Goal: Information Seeking & Learning: Find specific fact

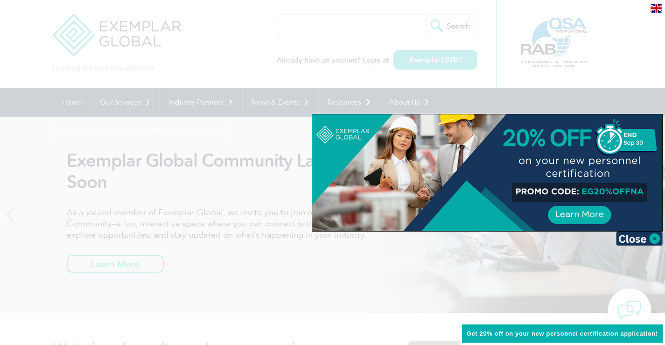
click at [400, 28] on div at bounding box center [332, 172] width 665 height 345
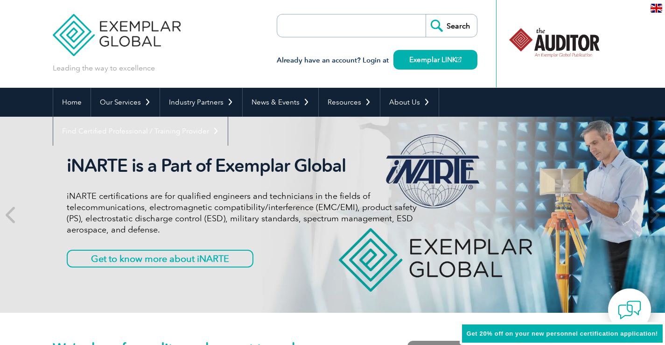
click at [362, 29] on input "search" at bounding box center [331, 25] width 98 height 22
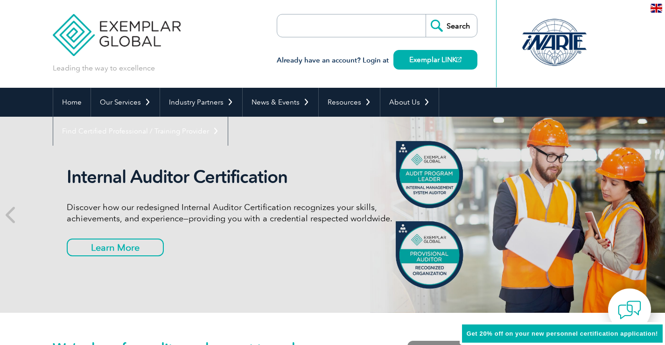
click at [320, 21] on input "search" at bounding box center [331, 25] width 98 height 22
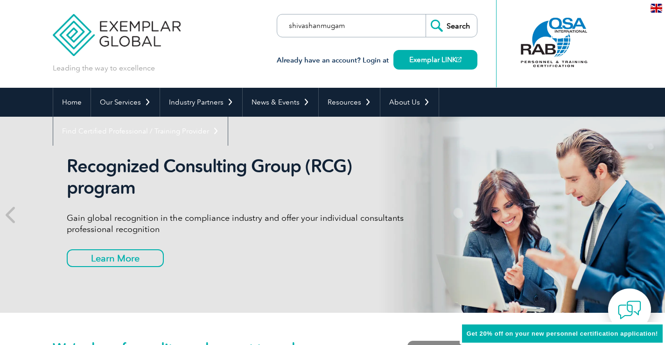
type input "shivashanmugam"
click at [426, 14] on input "Search" at bounding box center [451, 25] width 51 height 22
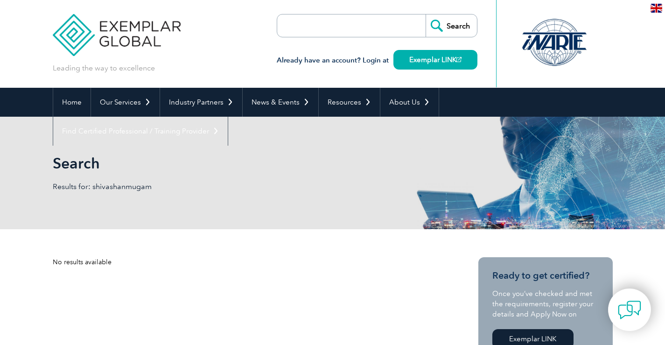
click at [133, 187] on p "Results for: shivashanmugam" at bounding box center [193, 187] width 280 height 10
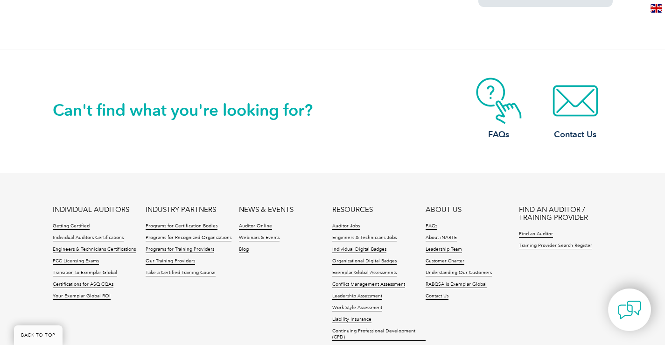
scroll to position [857, 0]
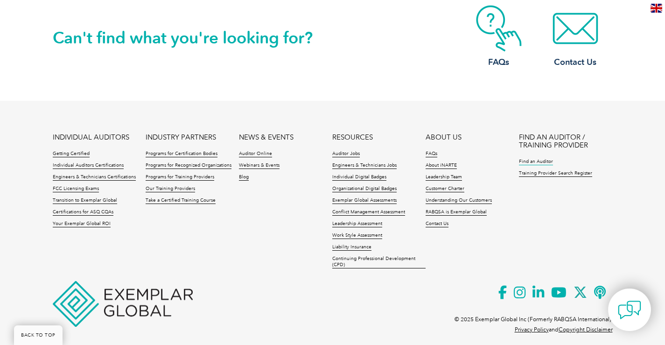
click at [540, 159] on link "Find an Auditor" at bounding box center [536, 162] width 34 height 7
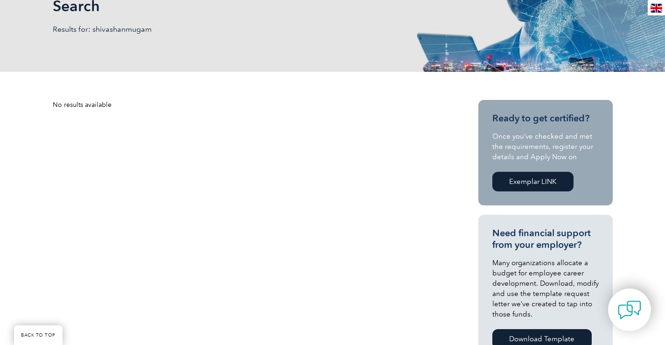
scroll to position [17, 0]
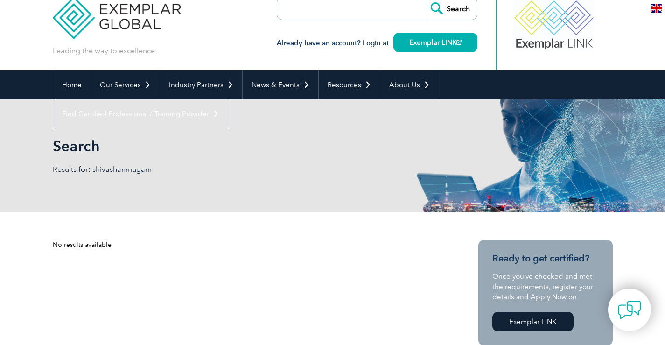
click at [74, 147] on h1 "Search" at bounding box center [232, 146] width 358 height 18
click at [76, 82] on link "Home" at bounding box center [71, 84] width 37 height 29
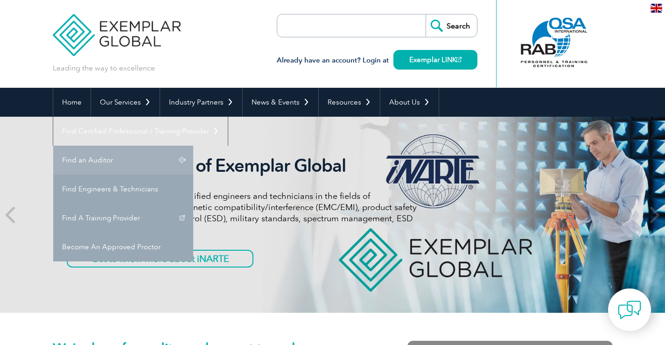
click at [193, 146] on link "Find an Auditor" at bounding box center [123, 160] width 140 height 29
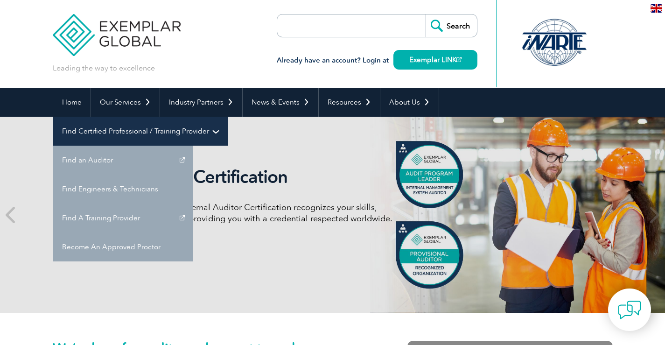
click at [228, 117] on link "Find Certified Professional / Training Provider" at bounding box center [140, 131] width 175 height 29
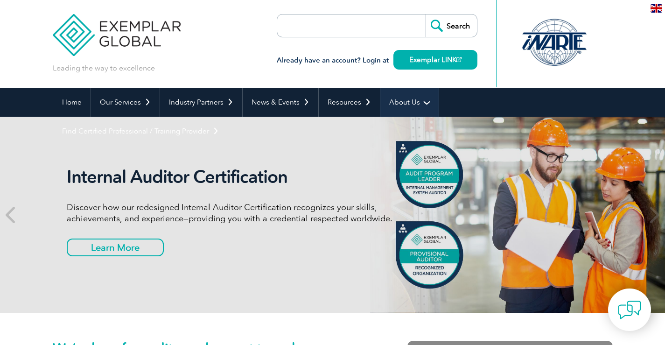
click at [400, 105] on link "About Us" at bounding box center [409, 102] width 58 height 29
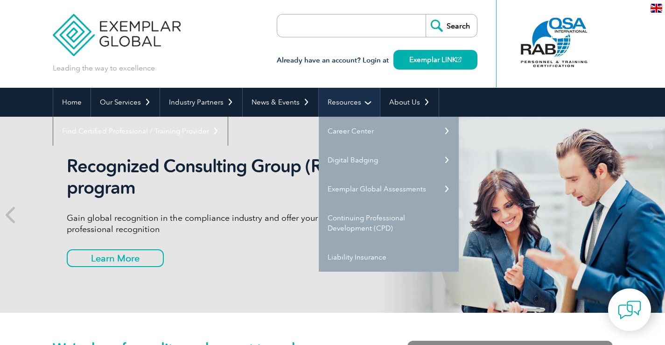
click at [340, 108] on link "Resources" at bounding box center [349, 102] width 61 height 29
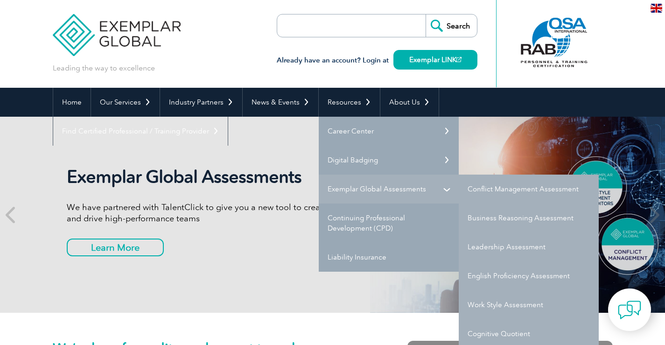
click at [380, 189] on link "Exemplar Global Assessments" at bounding box center [389, 189] width 140 height 29
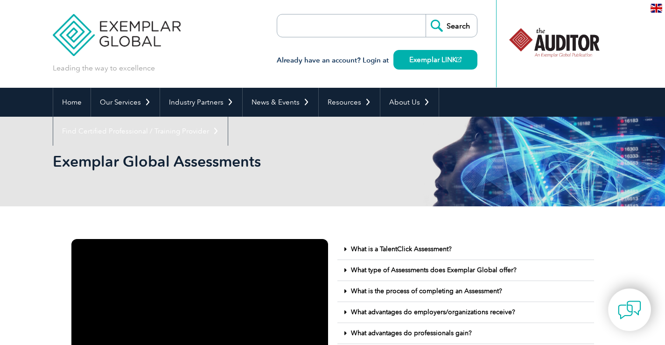
click at [447, 23] on input "Search" at bounding box center [451, 25] width 51 height 22
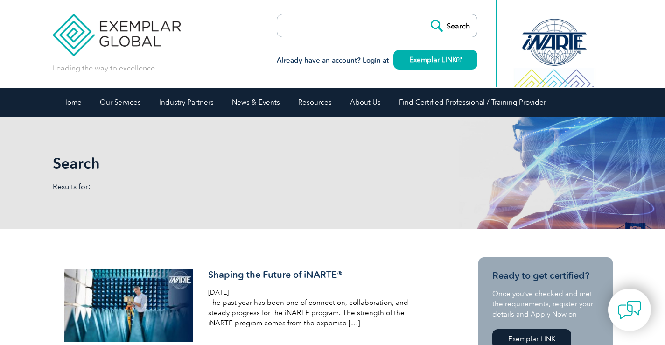
click at [346, 21] on input "search" at bounding box center [331, 25] width 98 height 22
type input "shivashanmugam"
click at [449, 29] on input "Search" at bounding box center [451, 25] width 51 height 22
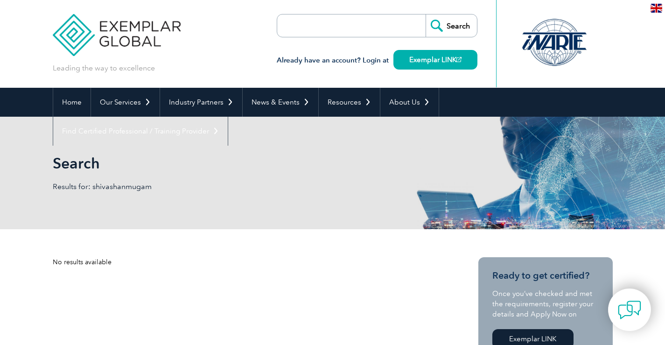
drag, startPoint x: 0, startPoint y: 0, endPoint x: 321, endPoint y: 25, distance: 322.1
click at [321, 25] on input "search" at bounding box center [331, 25] width 98 height 22
type input "B4Q"
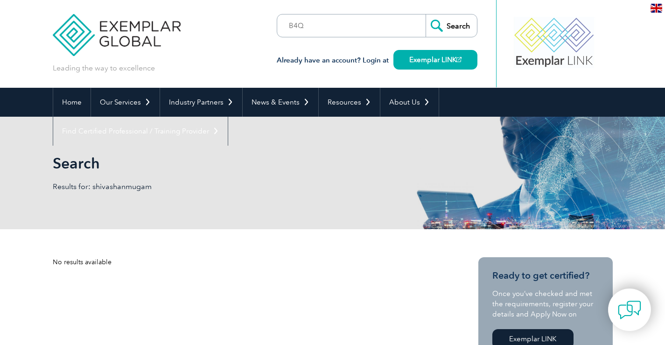
click at [451, 24] on input "Search" at bounding box center [451, 25] width 51 height 22
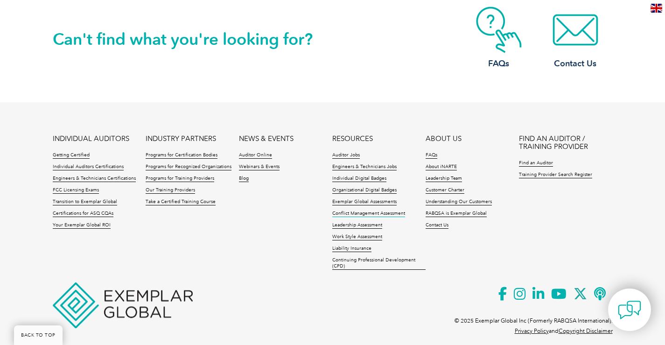
scroll to position [857, 0]
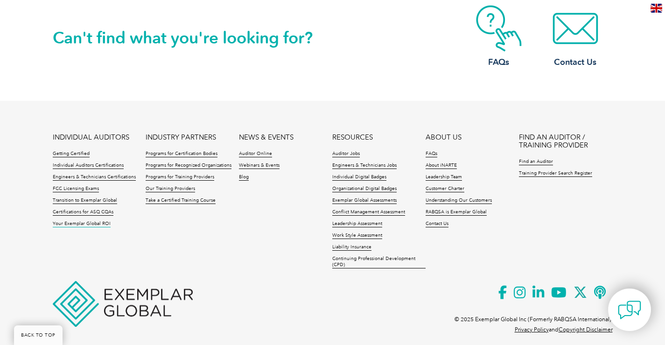
click at [96, 221] on link "Your Exemplar Global ROI" at bounding box center [82, 224] width 58 height 7
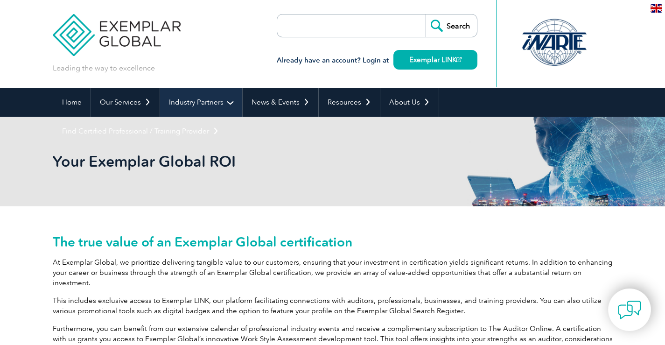
click at [208, 96] on link "Industry Partners" at bounding box center [201, 102] width 82 height 29
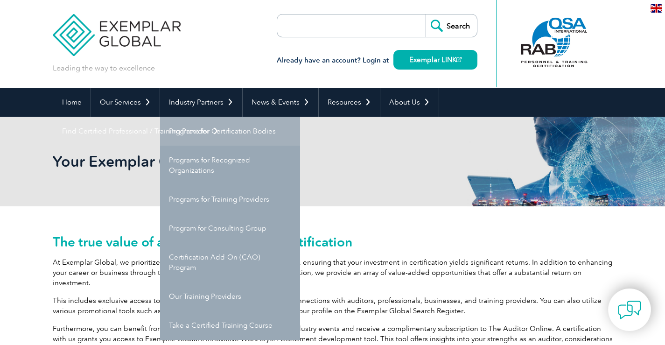
click at [261, 130] on link "Programs for Certification Bodies" at bounding box center [230, 131] width 140 height 29
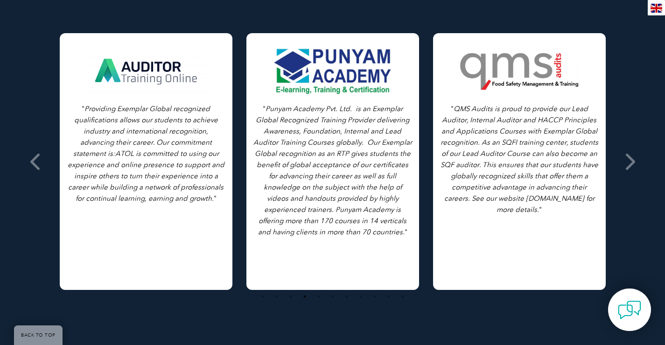
scroll to position [1353, 0]
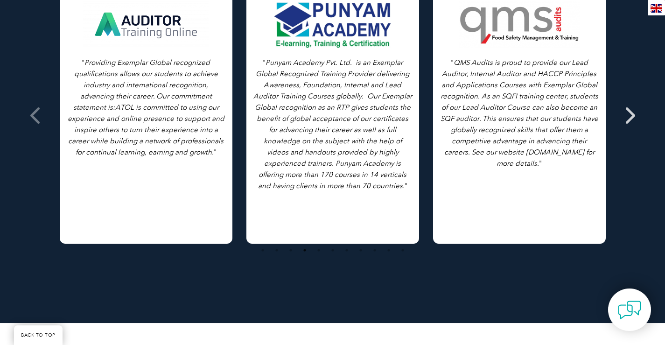
click at [625, 115] on icon at bounding box center [630, 115] width 12 height 0
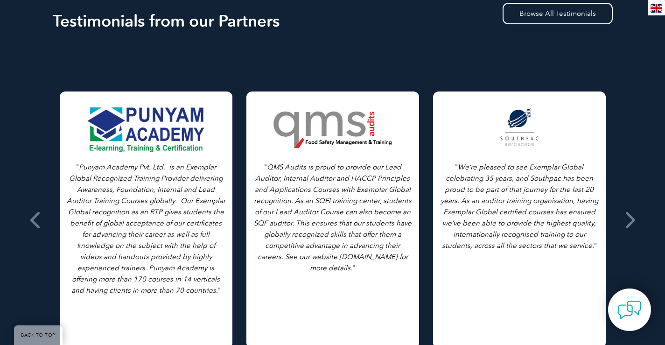
scroll to position [1260, 0]
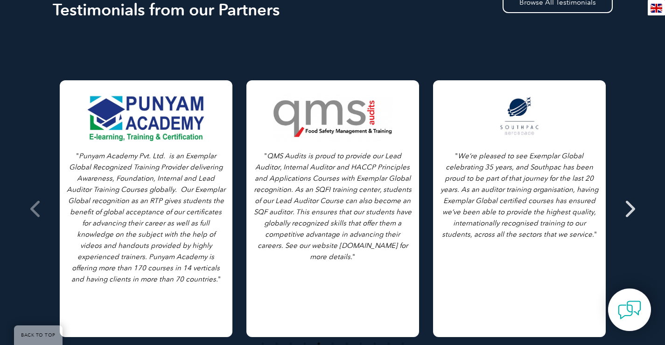
click at [628, 209] on icon at bounding box center [630, 209] width 12 height 0
click at [600, 201] on div "" We’re pleased to see Exemplar Global celebrating 35 years, and Southpac has b…" at bounding box center [519, 208] width 173 height 257
click at [634, 209] on icon at bounding box center [630, 209] width 12 height 0
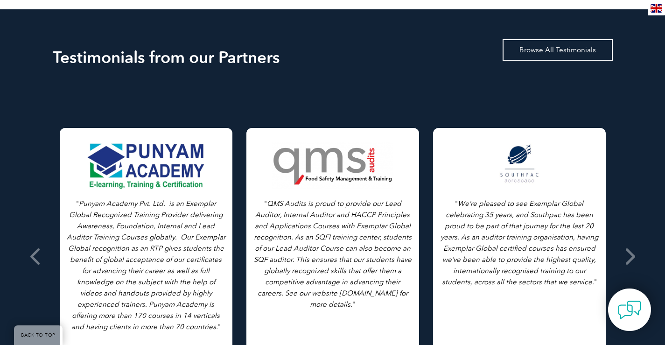
scroll to position [1213, 0]
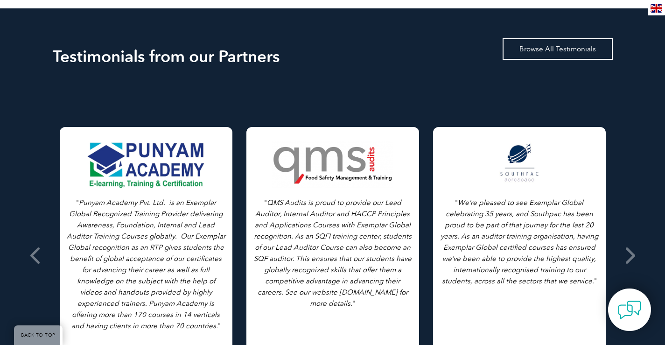
click at [528, 45] on link "Browse All Testimonials" at bounding box center [558, 48] width 110 height 21
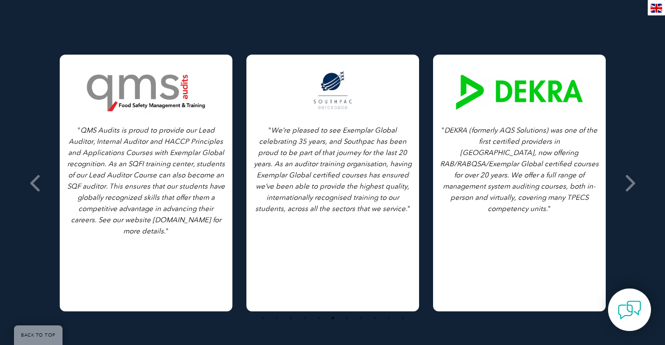
scroll to position [1307, 0]
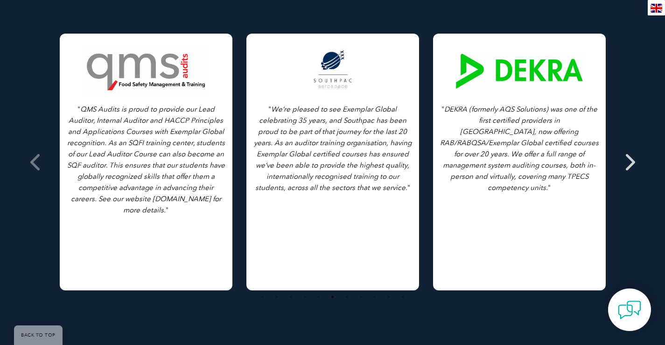
click at [626, 162] on icon at bounding box center [630, 162] width 12 height 0
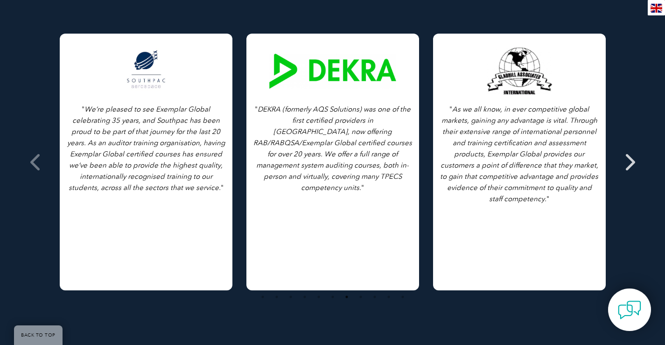
click at [626, 162] on icon at bounding box center [630, 162] width 12 height 0
click at [630, 162] on icon at bounding box center [630, 162] width 12 height 0
click at [631, 162] on icon at bounding box center [630, 162] width 12 height 0
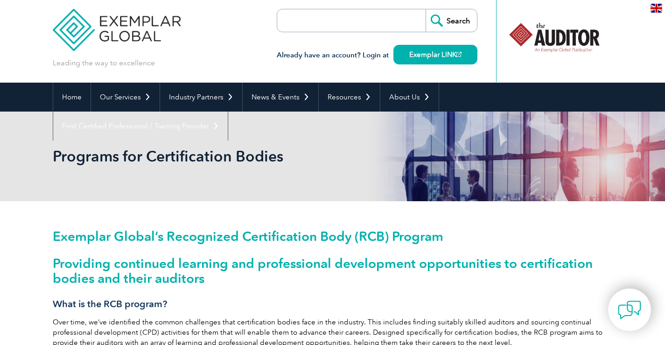
scroll to position [0, 0]
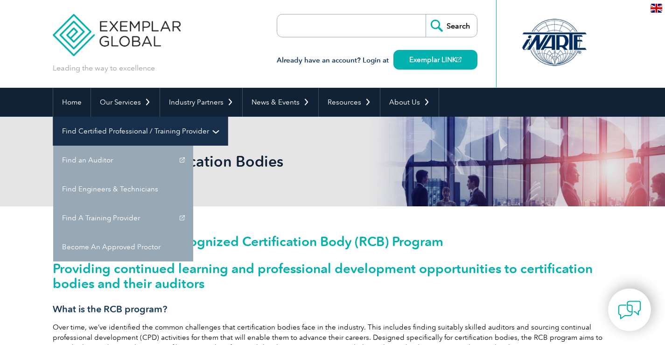
click at [228, 117] on link "Find Certified Professional / Training Provider" at bounding box center [140, 131] width 175 height 29
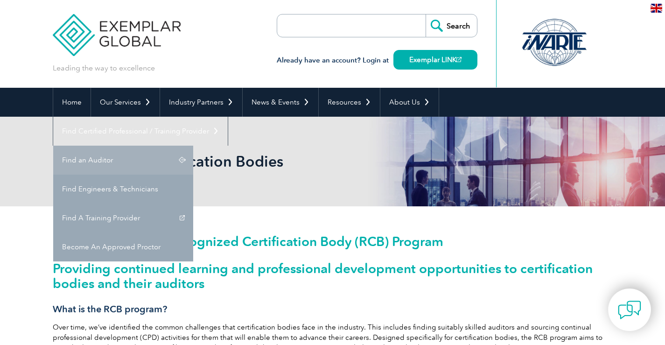
click at [193, 146] on link "Find an Auditor" at bounding box center [123, 160] width 140 height 29
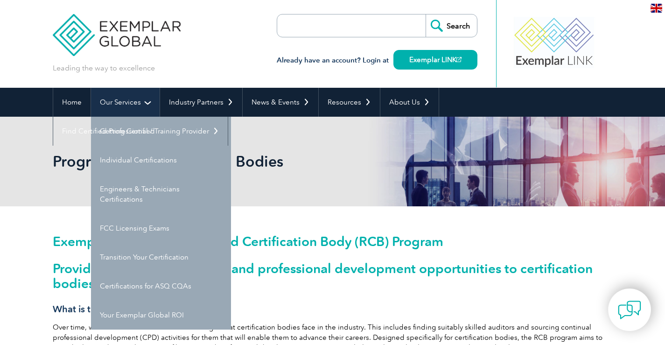
click at [112, 108] on link "Our Services" at bounding box center [125, 102] width 69 height 29
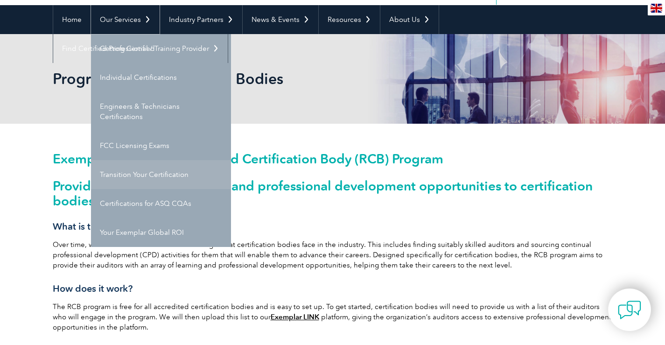
scroll to position [93, 0]
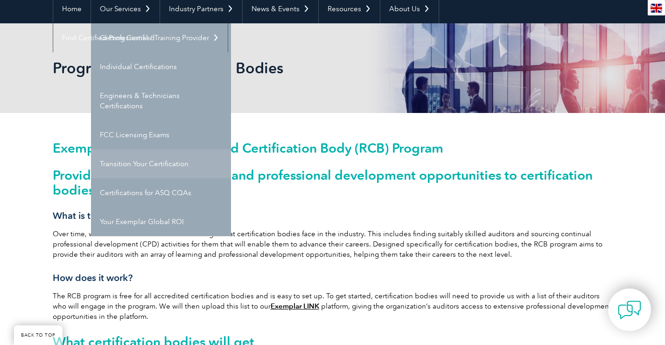
click at [103, 163] on link "Transition Your Certification" at bounding box center [161, 163] width 140 height 29
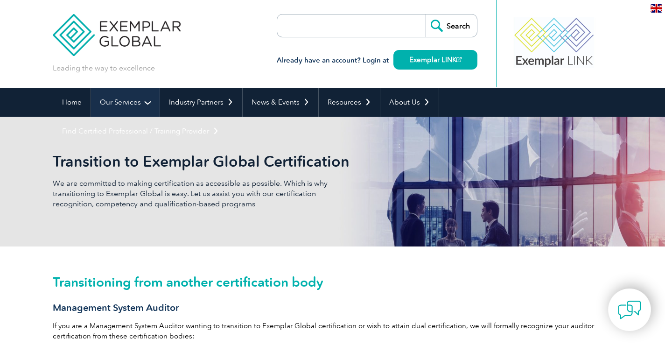
click at [114, 100] on link "Our Services" at bounding box center [125, 102] width 69 height 29
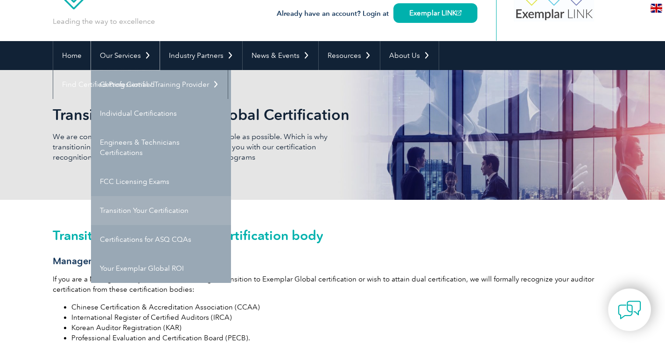
scroll to position [93, 0]
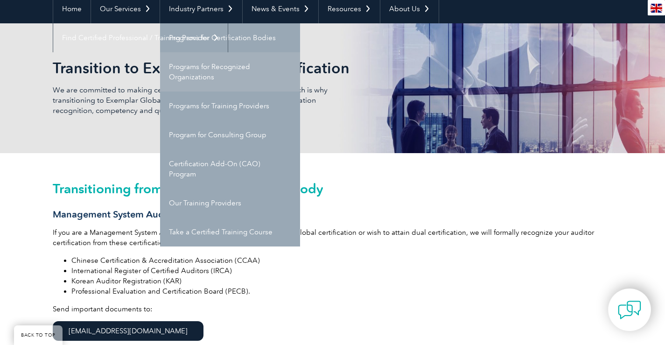
click at [212, 70] on link "Programs for Recognized Organizations" at bounding box center [230, 71] width 140 height 39
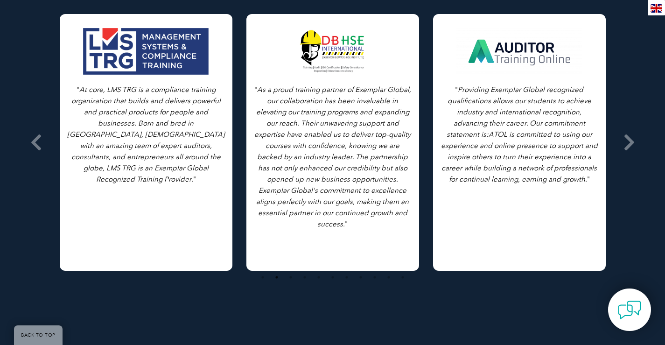
scroll to position [843, 0]
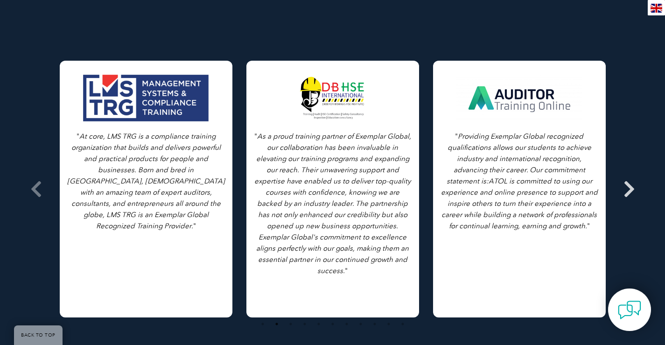
click at [626, 189] on icon at bounding box center [630, 189] width 12 height 0
click at [622, 168] on span at bounding box center [629, 189] width 23 height 350
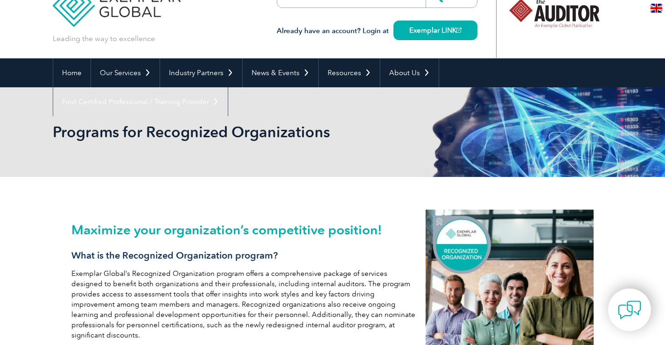
scroll to position [3, 0]
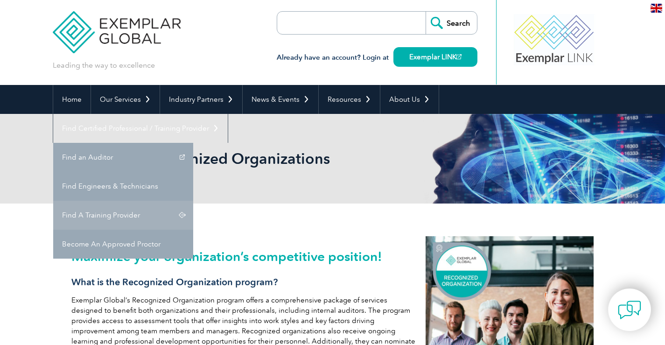
click at [193, 201] on link "Find A Training Provider" at bounding box center [123, 215] width 140 height 29
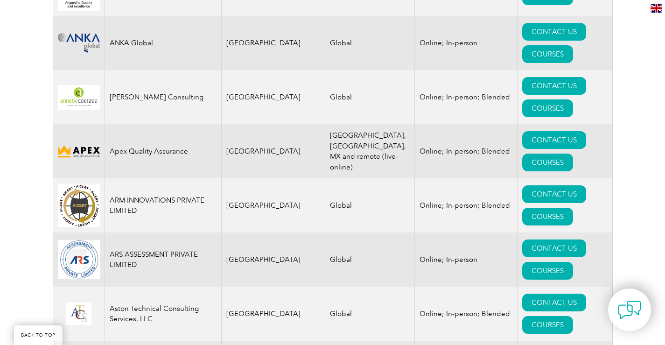
scroll to position [1260, 0]
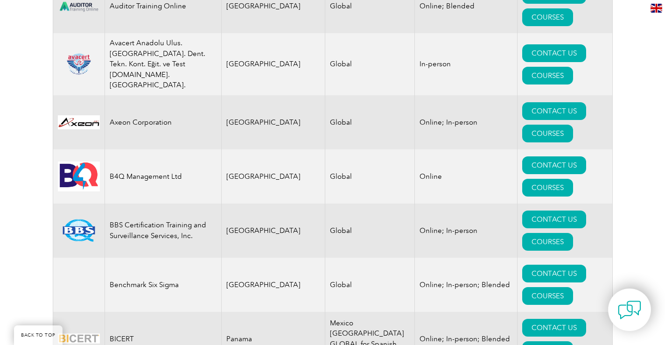
scroll to position [1494, 0]
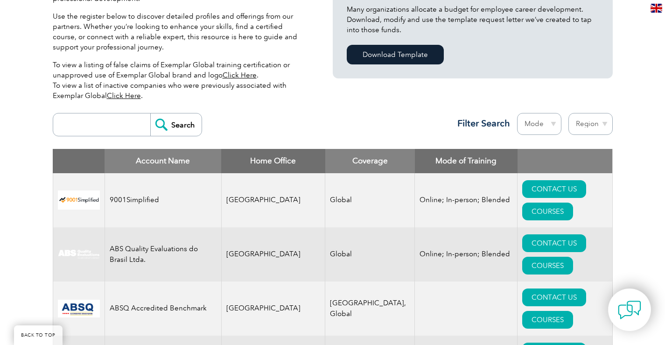
scroll to position [233, 0]
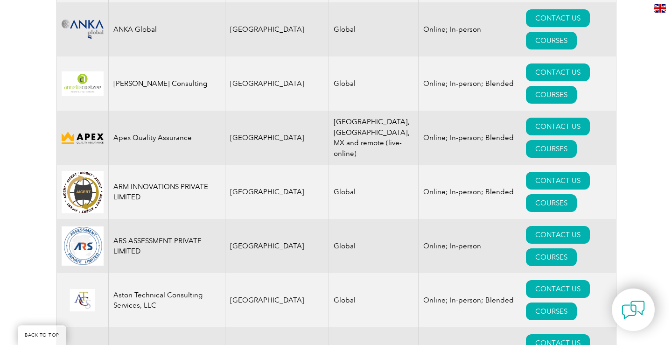
scroll to position [1167, 0]
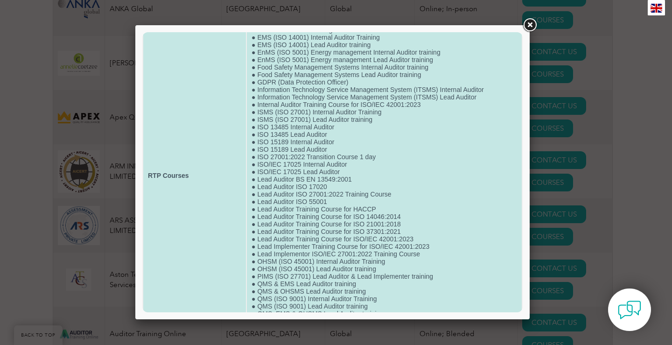
scroll to position [0, 0]
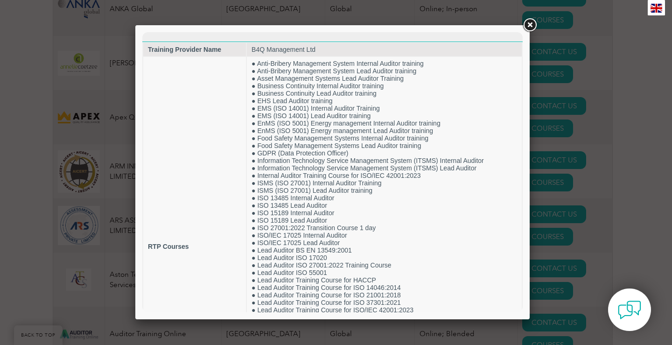
click at [530, 25] on link at bounding box center [529, 25] width 17 height 17
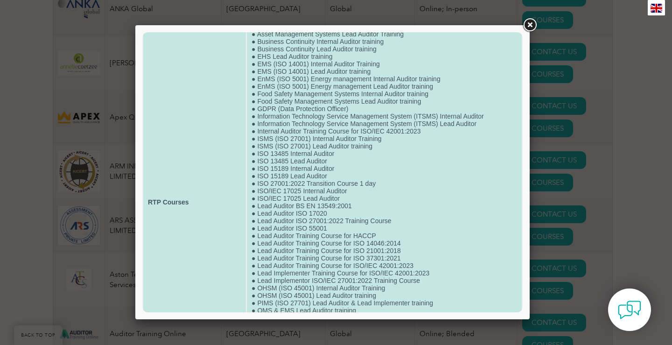
scroll to position [139, 0]
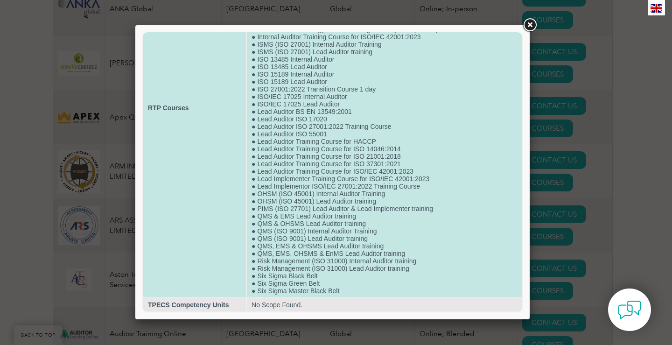
click at [332, 292] on td "● Anti-Bribery Management System Internal Auditor training ● Anti-Bribery Manag…" at bounding box center [384, 107] width 275 height 379
drag, startPoint x: 323, startPoint y: 285, endPoint x: 323, endPoint y: 277, distance: 8.4
click at [322, 283] on td "● Anti-Bribery Management System Internal Auditor training ● Anti-Bribery Manag…" at bounding box center [384, 107] width 275 height 379
click at [340, 264] on td "● Anti-Bribery Management System Internal Auditor training ● Anti-Bribery Manag…" at bounding box center [384, 107] width 275 height 379
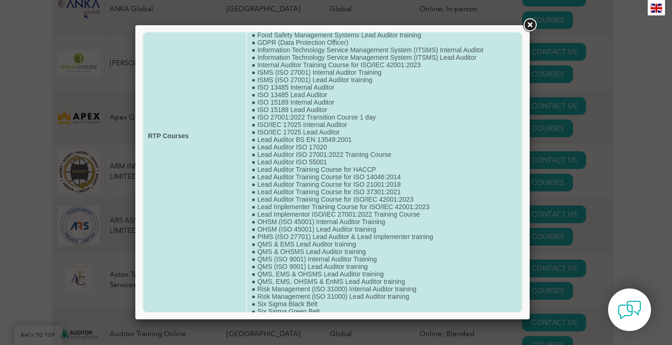
scroll to position [0, 0]
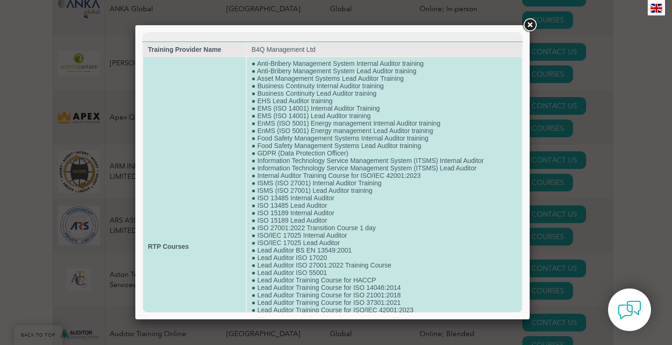
click at [329, 69] on td "● Anti-Bribery Management System Internal Auditor training ● Anti-Bribery Manag…" at bounding box center [384, 246] width 275 height 379
click at [327, 63] on td "● Anti-Bribery Management System Internal Auditor training ● Anti-Bribery Manag…" at bounding box center [384, 246] width 275 height 379
click at [318, 73] on td "● Anti-Bribery Management System Internal Auditor training ● Anti-Bribery Manag…" at bounding box center [384, 246] width 275 height 379
click at [287, 72] on td "● Anti-Bribery Management System Internal Auditor training ● Anti-Bribery Manag…" at bounding box center [384, 246] width 275 height 379
click at [288, 84] on td "● Anti-Bribery Management System Internal Auditor training ● Anti-Bribery Manag…" at bounding box center [384, 246] width 275 height 379
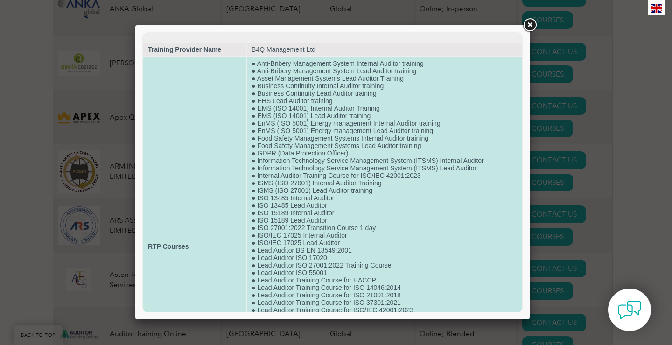
click at [291, 106] on td "● Anti-Bribery Management System Internal Auditor training ● Anti-Bribery Manag…" at bounding box center [384, 246] width 275 height 379
click at [292, 118] on td "● Anti-Bribery Management System Internal Auditor training ● Anti-Bribery Manag…" at bounding box center [384, 246] width 275 height 379
click at [328, 62] on td "● Anti-Bribery Management System Internal Auditor training ● Anti-Bribery Manag…" at bounding box center [384, 246] width 275 height 379
click at [328, 75] on td "● Anti-Bribery Management System Internal Auditor training ● Anti-Bribery Manag…" at bounding box center [384, 246] width 275 height 379
click at [330, 63] on td "● Anti-Bribery Management System Internal Auditor training ● Anti-Bribery Manag…" at bounding box center [384, 246] width 275 height 379
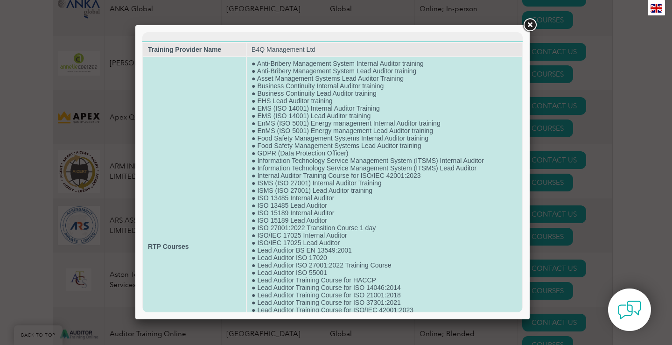
click at [333, 63] on td "● Anti-Bribery Management System Internal Auditor training ● Anti-Bribery Manag…" at bounding box center [384, 246] width 275 height 379
click at [333, 74] on td "● Anti-Bribery Management System Internal Auditor training ● Anti-Bribery Manag…" at bounding box center [384, 246] width 275 height 379
click at [331, 64] on td "● Anti-Bribery Management System Internal Auditor training ● Anti-Bribery Manag…" at bounding box center [384, 246] width 275 height 379
click at [316, 62] on td "● Anti-Bribery Management System Internal Auditor training ● Anti-Bribery Manag…" at bounding box center [384, 246] width 275 height 379
click at [308, 68] on td "● Anti-Bribery Management System Internal Auditor training ● Anti-Bribery Manag…" at bounding box center [384, 246] width 275 height 379
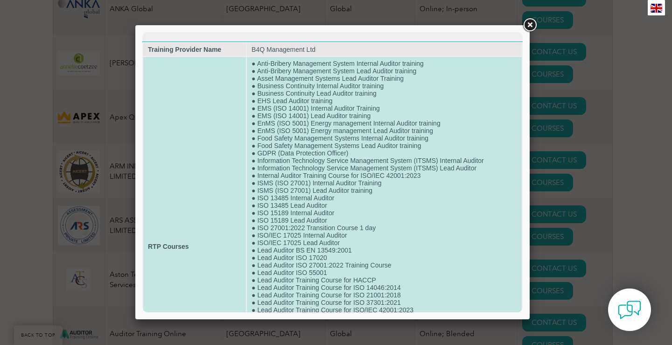
click at [301, 82] on td "● Anti-Bribery Management System Internal Auditor training ● Anti-Bribery Manag…" at bounding box center [384, 246] width 275 height 379
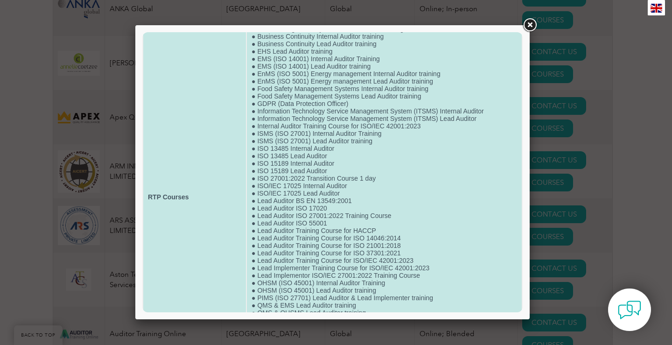
scroll to position [139, 0]
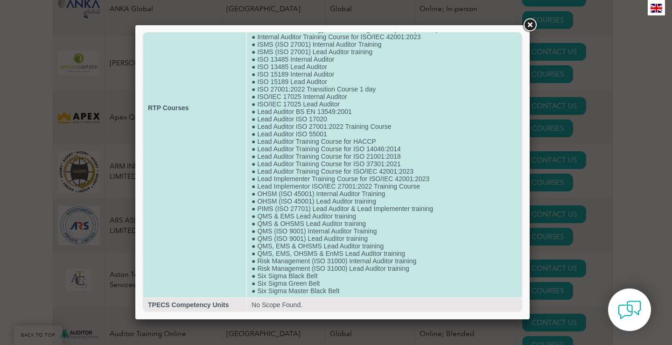
click at [270, 293] on td "● Anti-Bribery Management System Internal Auditor training ● Anti-Bribery Manag…" at bounding box center [384, 107] width 275 height 379
click at [278, 288] on td "● Anti-Bribery Management System Internal Auditor training ● Anti-Bribery Manag…" at bounding box center [384, 107] width 275 height 379
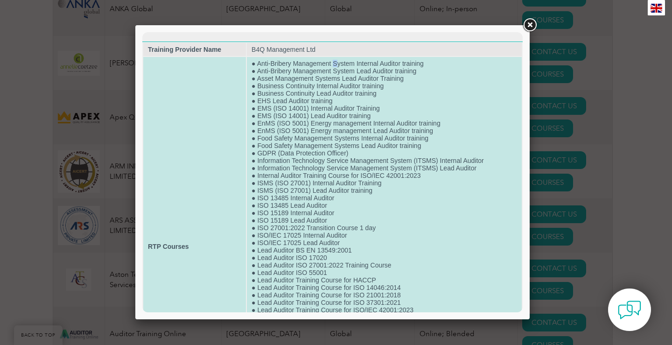
click at [333, 64] on td "● Anti-Bribery Management System Internal Auditor training ● Anti-Bribery Manag…" at bounding box center [384, 246] width 275 height 379
click at [330, 64] on td "● Anti-Bribery Management System Internal Auditor training ● Anti-Bribery Manag…" at bounding box center [384, 246] width 275 height 379
click at [312, 85] on td "● Anti-Bribery Management System Internal Auditor training ● Anti-Bribery Manag…" at bounding box center [384, 246] width 275 height 379
click at [304, 63] on td "● Anti-Bribery Management System Internal Auditor training ● Anti-Bribery Manag…" at bounding box center [384, 246] width 275 height 379
click at [295, 74] on td "● Anti-Bribery Management System Internal Auditor training ● Anti-Bribery Manag…" at bounding box center [384, 246] width 275 height 379
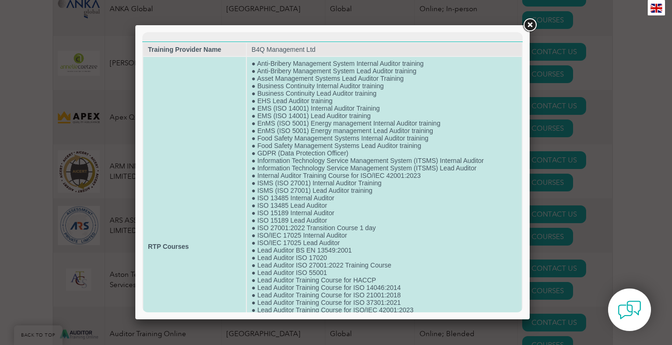
click at [298, 61] on td "● Anti-Bribery Management System Internal Auditor training ● Anti-Bribery Manag…" at bounding box center [384, 246] width 275 height 379
click at [291, 76] on td "● Anti-Bribery Management System Internal Auditor training ● Anti-Bribery Manag…" at bounding box center [384, 246] width 275 height 379
click at [297, 58] on td "● Anti-Bribery Management System Internal Auditor training ● Anti-Bribery Manag…" at bounding box center [384, 246] width 275 height 379
click at [296, 71] on td "● Anti-Bribery Management System Internal Auditor training ● Anti-Bribery Manag…" at bounding box center [384, 246] width 275 height 379
click at [298, 60] on td "● Anti-Bribery Management System Internal Auditor training ● Anti-Bribery Manag…" at bounding box center [384, 246] width 275 height 379
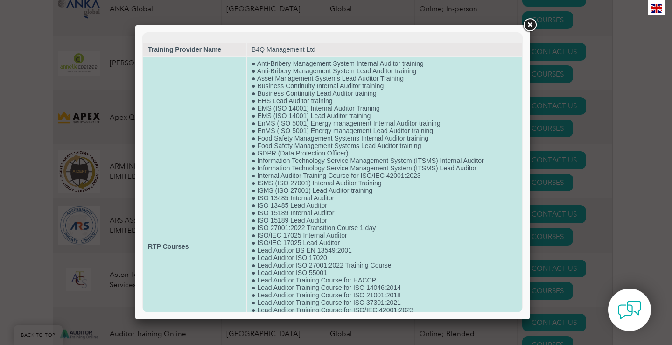
click at [299, 80] on td "● Anti-Bribery Management System Internal Auditor training ● Anti-Bribery Manag…" at bounding box center [384, 246] width 275 height 379
click at [299, 91] on td "● Anti-Bribery Management System Internal Auditor training ● Anti-Bribery Manag…" at bounding box center [384, 246] width 275 height 379
click at [304, 93] on td "● Anti-Bribery Management System Internal Auditor training ● Anti-Bribery Manag…" at bounding box center [384, 246] width 275 height 379
click at [309, 110] on td "● Anti-Bribery Management System Internal Auditor training ● Anti-Bribery Manag…" at bounding box center [384, 246] width 275 height 379
click at [306, 118] on td "● Anti-Bribery Management System Internal Auditor training ● Anti-Bribery Manag…" at bounding box center [384, 246] width 275 height 379
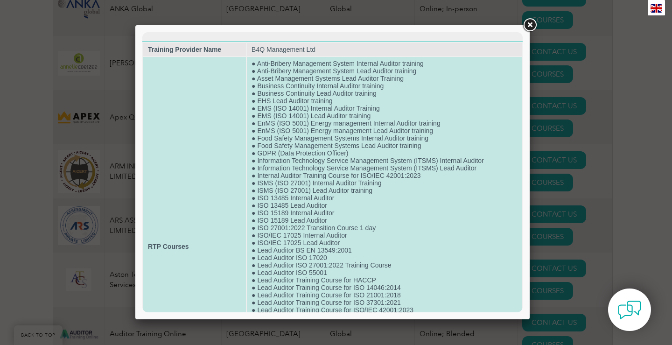
click at [307, 124] on td "● Anti-Bribery Management System Internal Auditor training ● Anti-Bribery Manag…" at bounding box center [384, 246] width 275 height 379
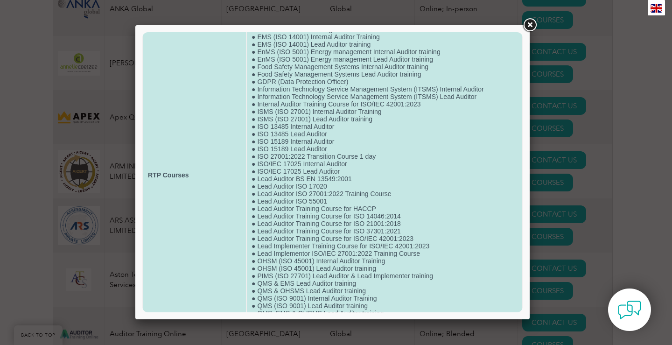
scroll to position [139, 0]
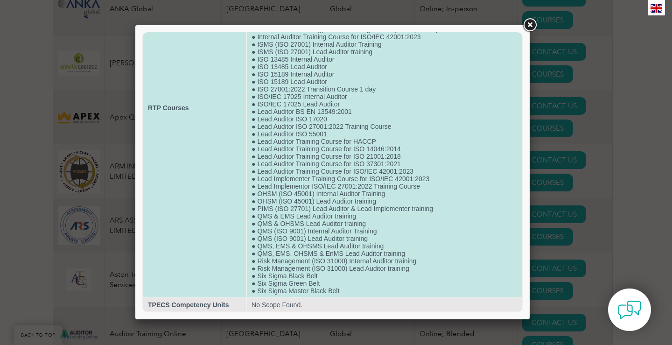
click at [320, 286] on td "● Anti-Bribery Management System Internal Auditor training ● Anti-Bribery Manag…" at bounding box center [384, 107] width 275 height 379
click at [291, 286] on td "● Anti-Bribery Management System Internal Auditor training ● Anti-Bribery Manag…" at bounding box center [384, 107] width 275 height 379
click at [296, 280] on td "● Anti-Bribery Management System Internal Auditor training ● Anti-Bribery Manag…" at bounding box center [384, 107] width 275 height 379
click at [300, 294] on td "● Anti-Bribery Management System Internal Auditor training ● Anti-Bribery Manag…" at bounding box center [384, 107] width 275 height 379
click at [382, 105] on td "● Anti-Bribery Management System Internal Auditor training ● Anti-Bribery Manag…" at bounding box center [384, 107] width 275 height 379
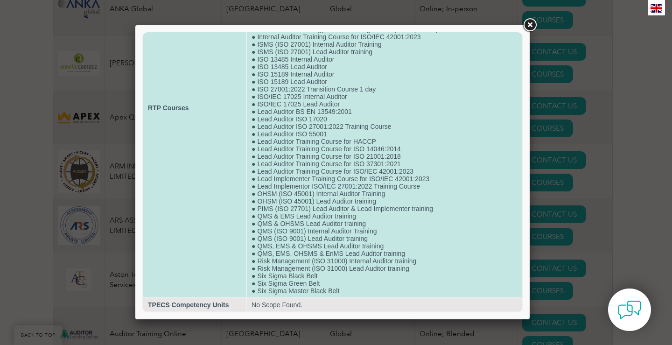
click at [350, 57] on td "● Anti-Bribery Management System Internal Auditor training ● Anti-Bribery Manag…" at bounding box center [384, 107] width 275 height 379
click at [355, 40] on td "● Anti-Bribery Management System Internal Auditor training ● Anti-Bribery Manag…" at bounding box center [384, 107] width 275 height 379
click at [367, 132] on td "● Anti-Bribery Management System Internal Auditor training ● Anti-Bribery Manag…" at bounding box center [384, 107] width 275 height 379
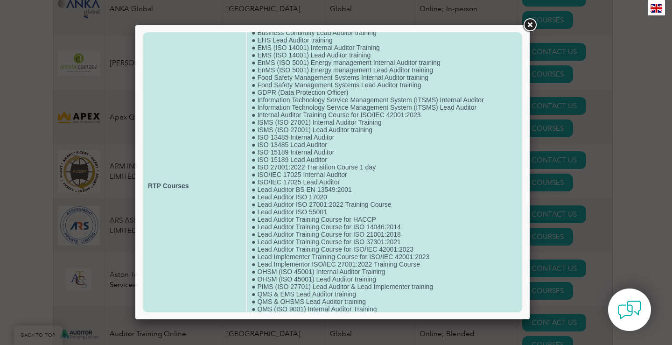
scroll to position [0, 0]
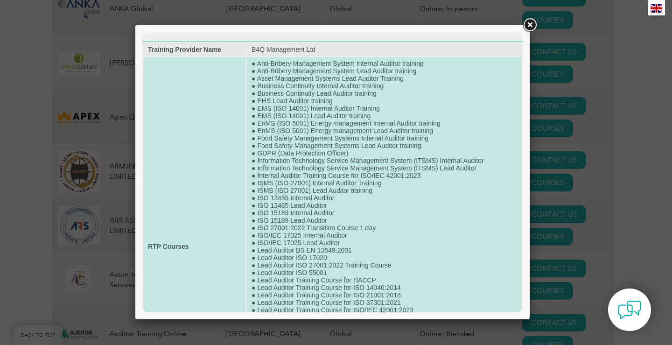
click at [316, 60] on td "● Anti-Bribery Management System Internal Auditor training ● Anti-Bribery Manag…" at bounding box center [384, 246] width 275 height 379
click at [307, 91] on td "● Anti-Bribery Management System Internal Auditor training ● Anti-Bribery Manag…" at bounding box center [384, 246] width 275 height 379
